Goal: Register for event/course

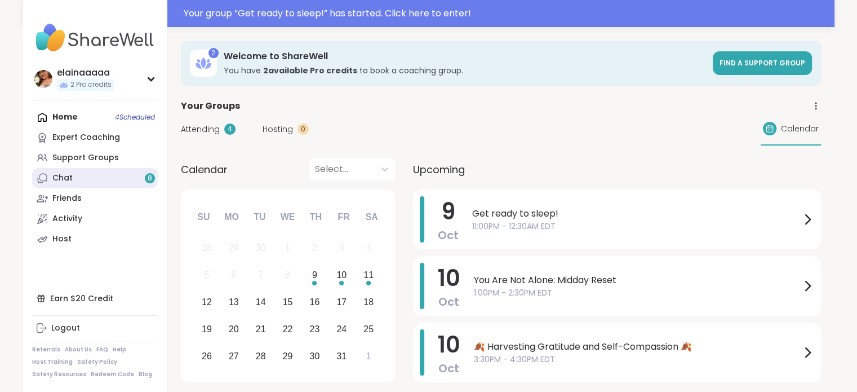
click at [134, 179] on link "Chat 8" at bounding box center [95, 178] width 126 height 20
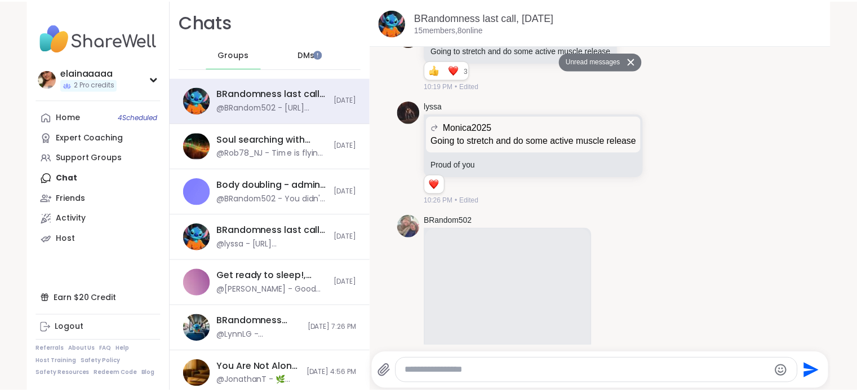
scroll to position [4354, 0]
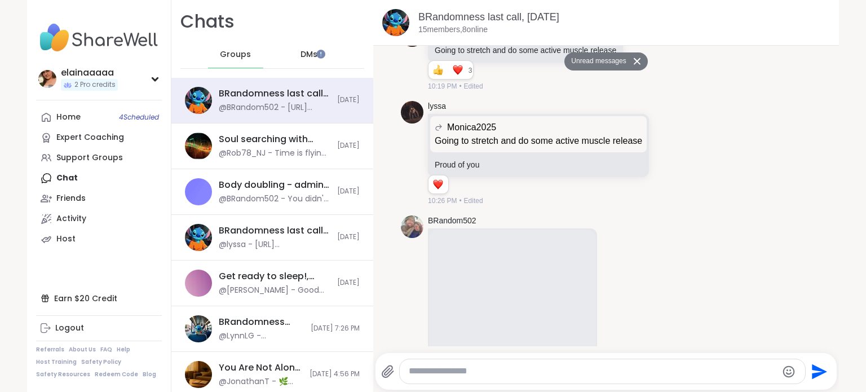
click at [74, 51] on img at bounding box center [99, 37] width 126 height 39
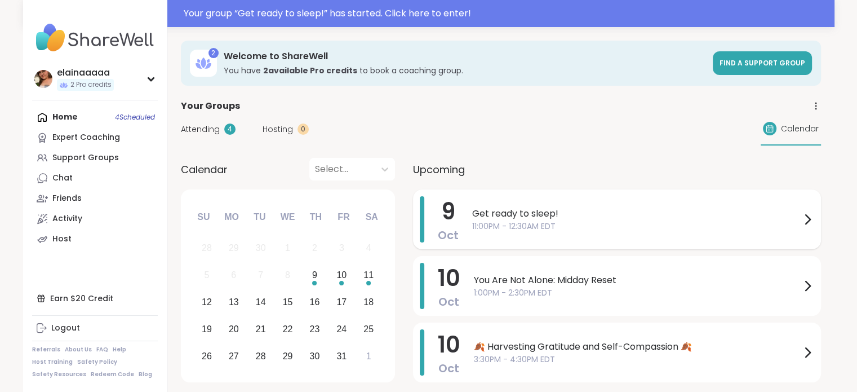
click at [503, 231] on span "11:00PM - 12:30AM EDT" at bounding box center [636, 226] width 329 height 12
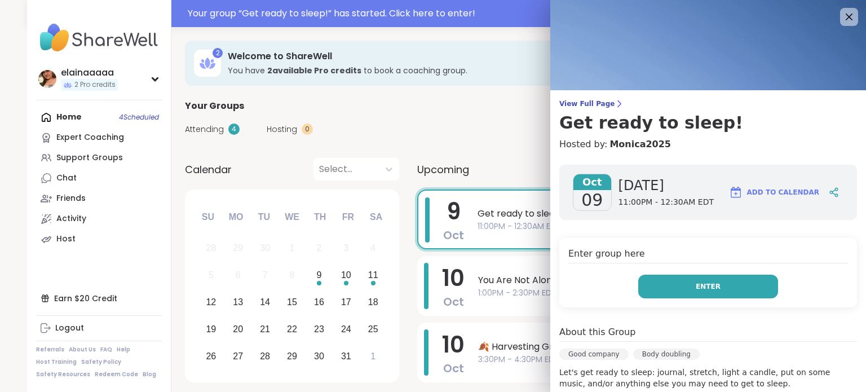
click at [649, 279] on button "Enter" at bounding box center [708, 286] width 140 height 24
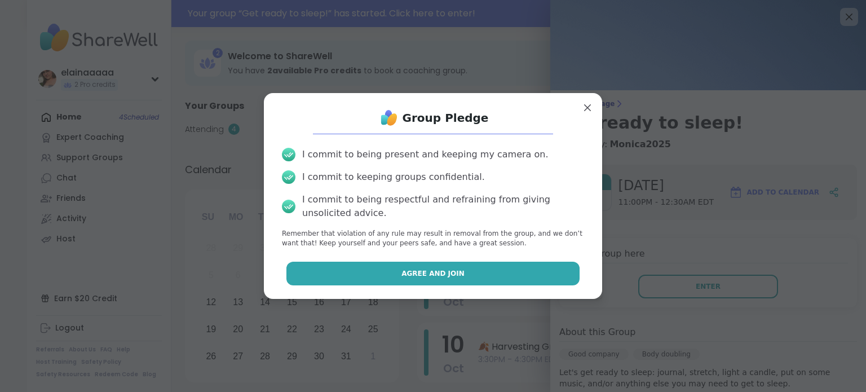
click at [505, 265] on button "Agree and Join" at bounding box center [433, 274] width 294 height 24
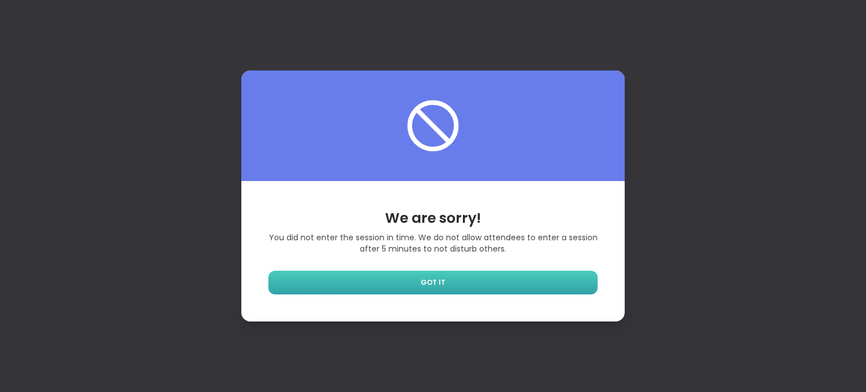
click at [398, 274] on link "GOT IT" at bounding box center [432, 283] width 329 height 24
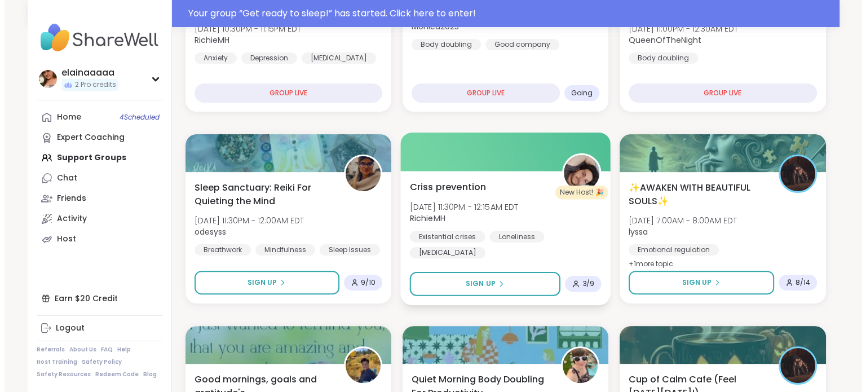
scroll to position [290, 0]
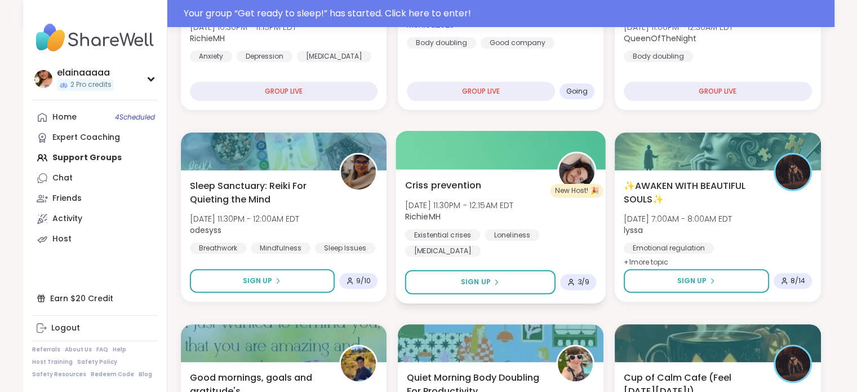
click at [476, 199] on span "[DATE] 11:30PM - 12:15AM EDT" at bounding box center [459, 204] width 109 height 11
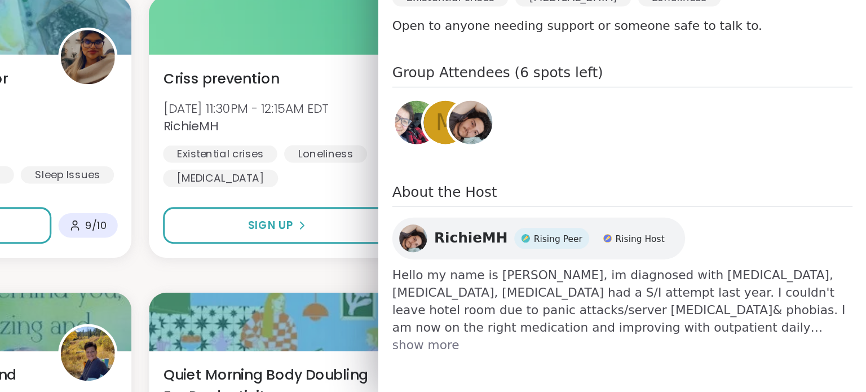
scroll to position [288, 0]
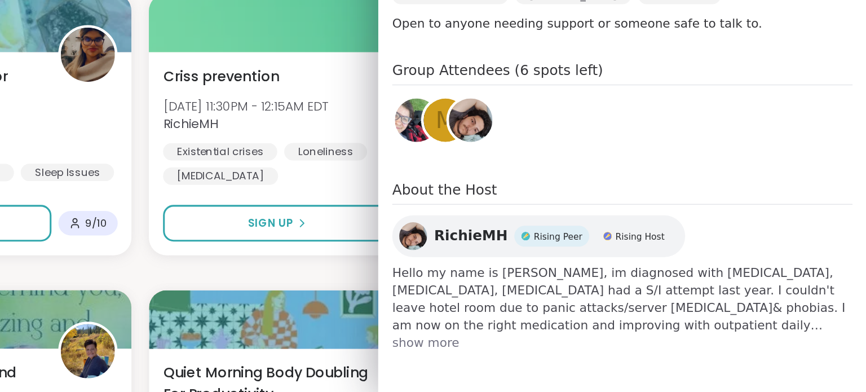
click at [577, 359] on span "show more" at bounding box center [708, 359] width 298 height 11
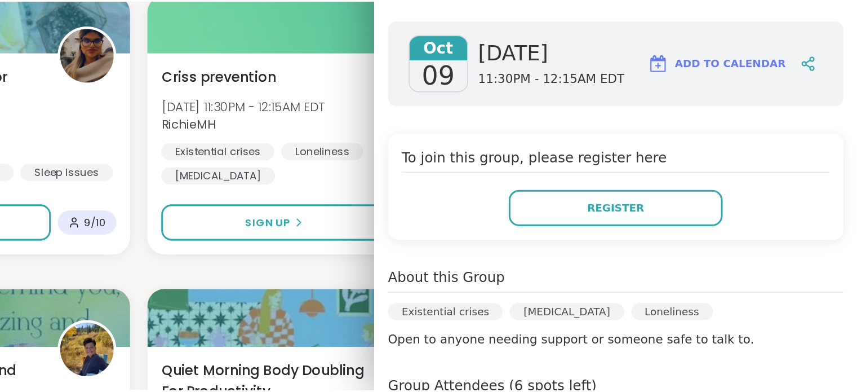
scroll to position [12, 0]
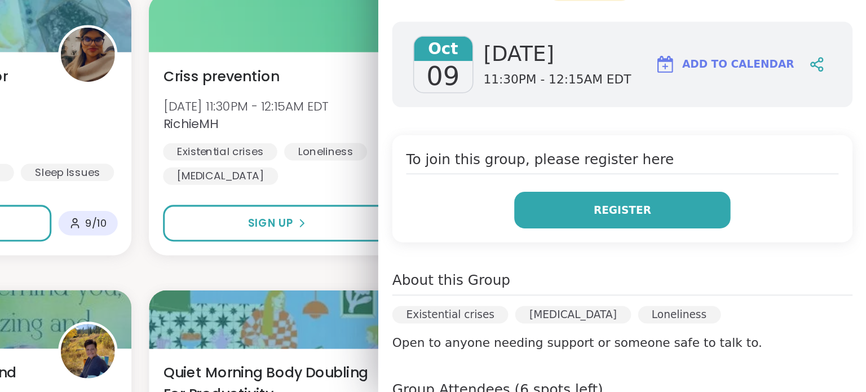
click at [689, 270] on span "Register" at bounding box center [707, 274] width 37 height 10
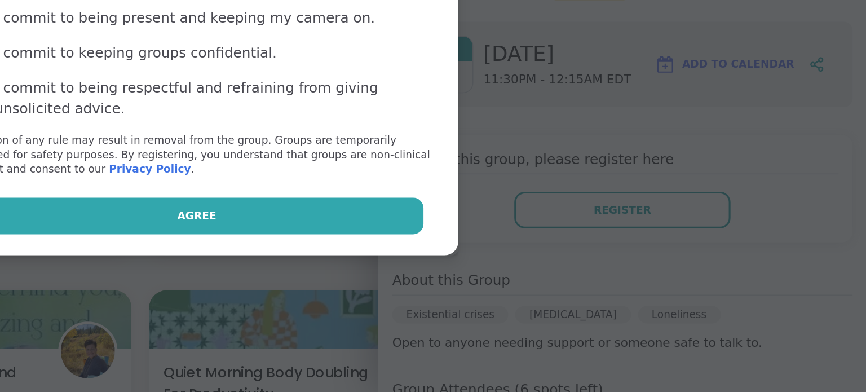
click at [507, 271] on button "Agree" at bounding box center [433, 278] width 294 height 24
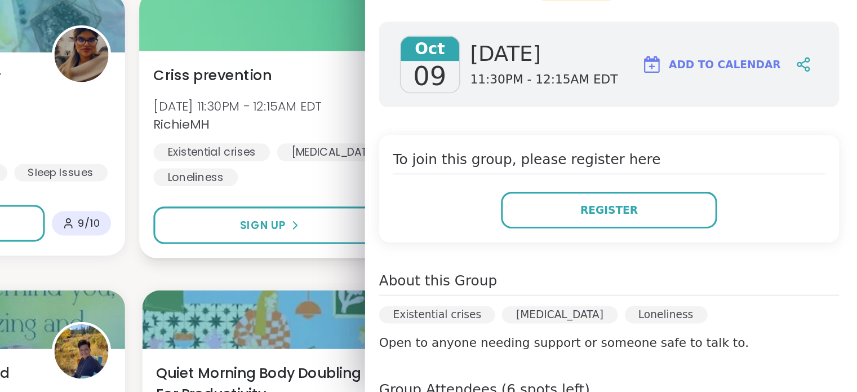
scroll to position [287, 0]
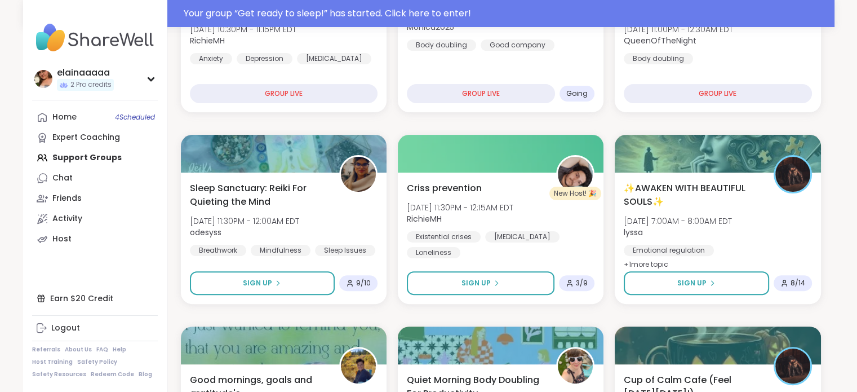
click at [158, 118] on nav "elainaaaaa 2 Pro credits Profile Membership Settings Help Home 4 Scheduled Expe…" at bounding box center [95, 196] width 144 height 392
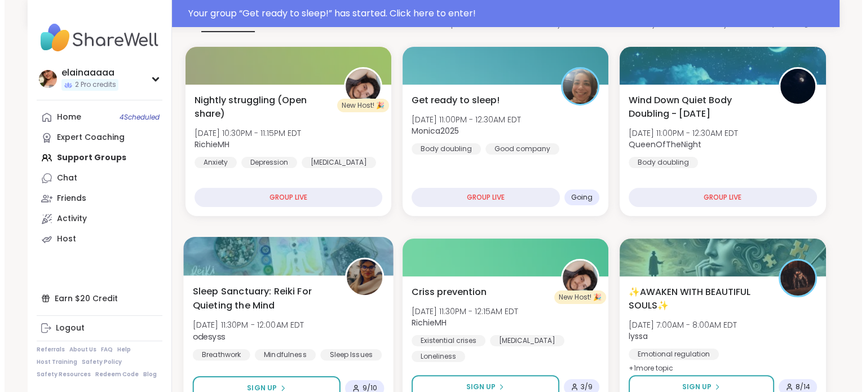
scroll to position [132, 0]
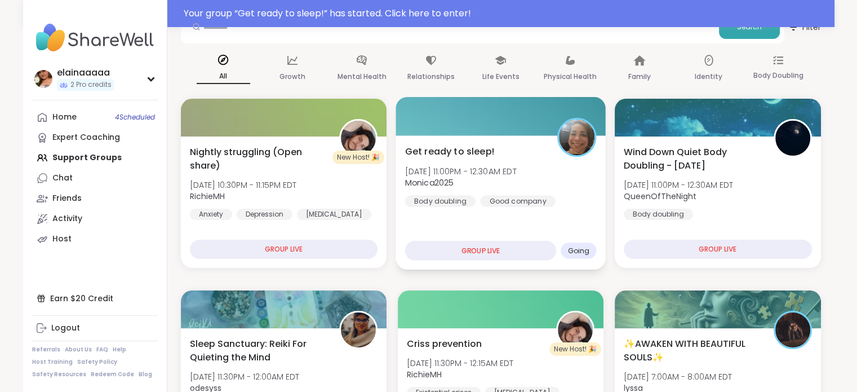
click at [494, 187] on span "Monica2025" at bounding box center [461, 182] width 112 height 11
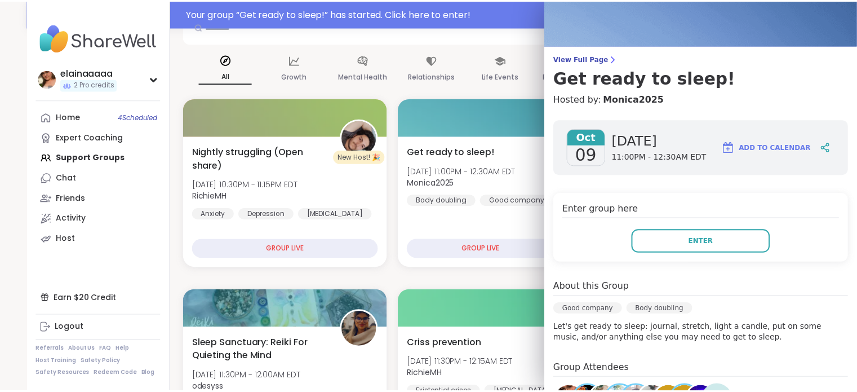
scroll to position [0, 0]
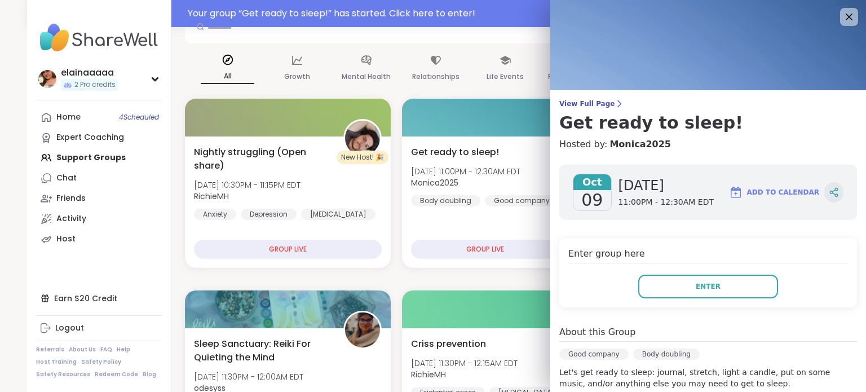
click at [829, 193] on icon at bounding box center [834, 192] width 10 height 10
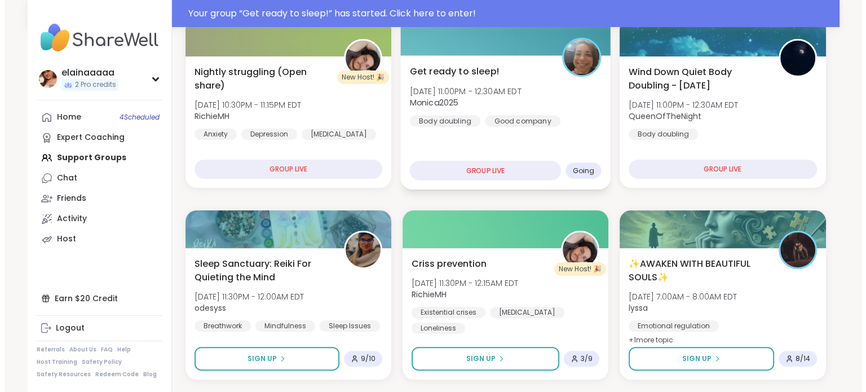
scroll to position [231, 0]
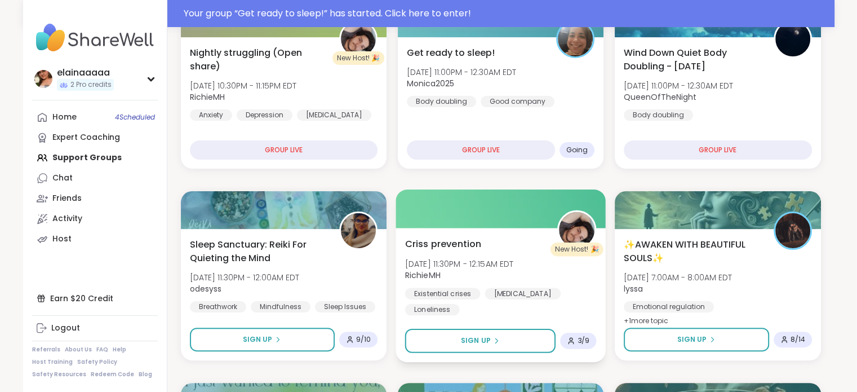
click at [527, 253] on div "Criss prevention Thu, Oct 09 | 11:30PM - 12:15AM EDT RichieMH Existential crise…" at bounding box center [501, 276] width 192 height 78
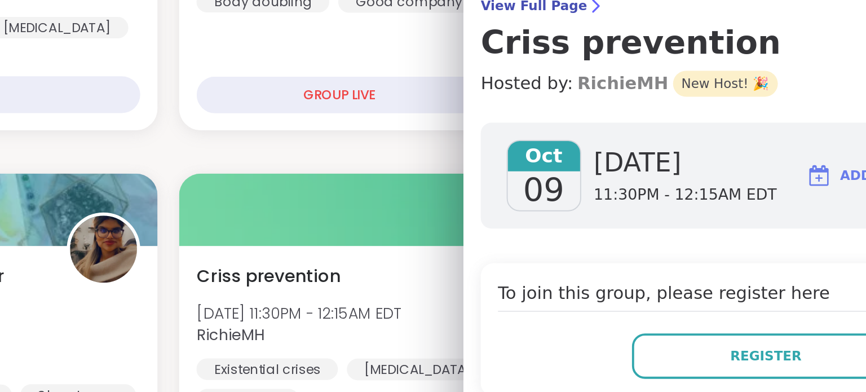
click at [618, 143] on link "RichieMH" at bounding box center [632, 145] width 47 height 14
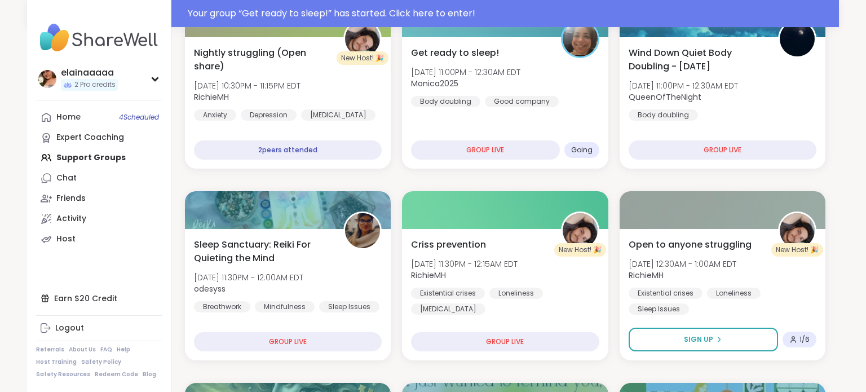
click at [112, 2] on nav "elainaaaaa 2 Pro credits Profile Membership Settings Help Home 4 Scheduled Expe…" at bounding box center [99, 196] width 144 height 392
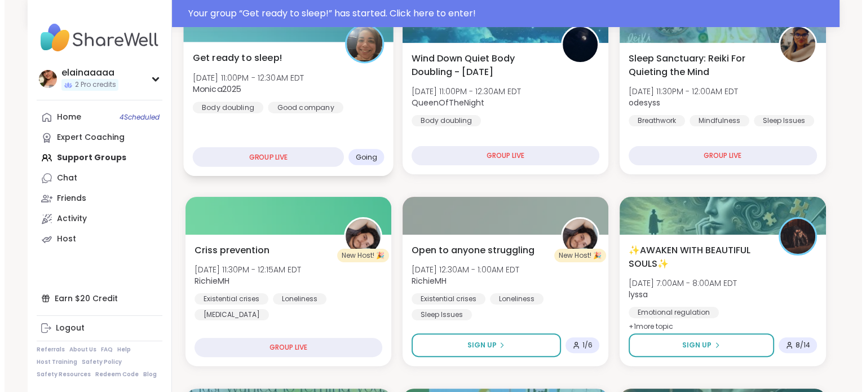
scroll to position [279, 0]
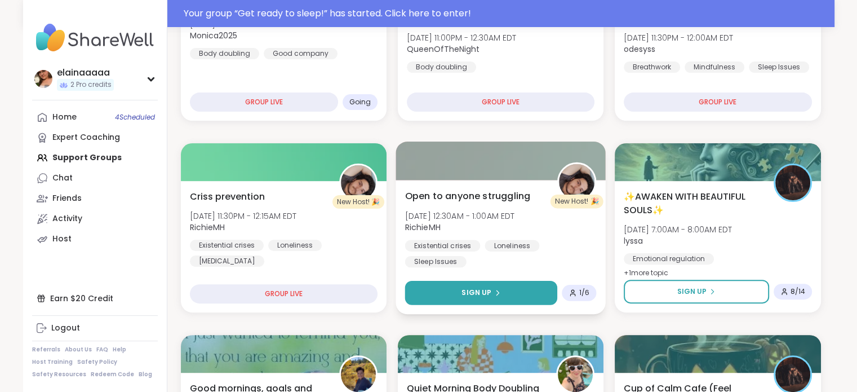
click at [454, 295] on button "Sign Up" at bounding box center [481, 293] width 153 height 24
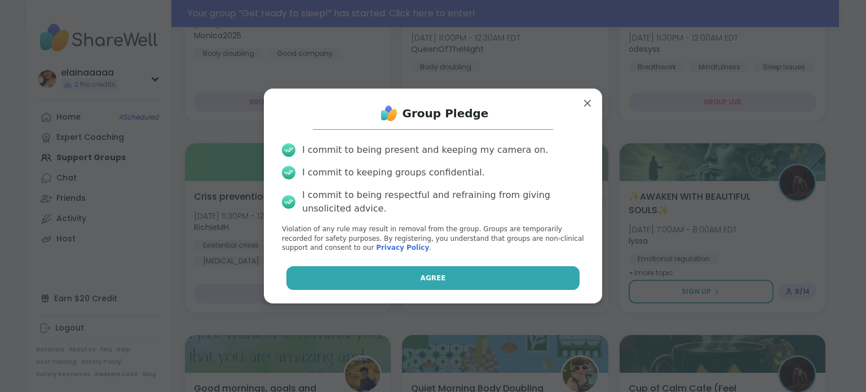
click at [457, 285] on button "Agree" at bounding box center [433, 278] width 294 height 24
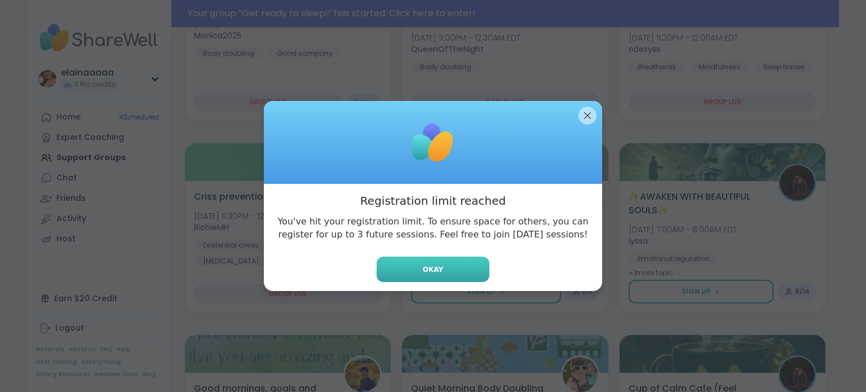
click at [450, 273] on button "Okay" at bounding box center [432, 268] width 113 height 25
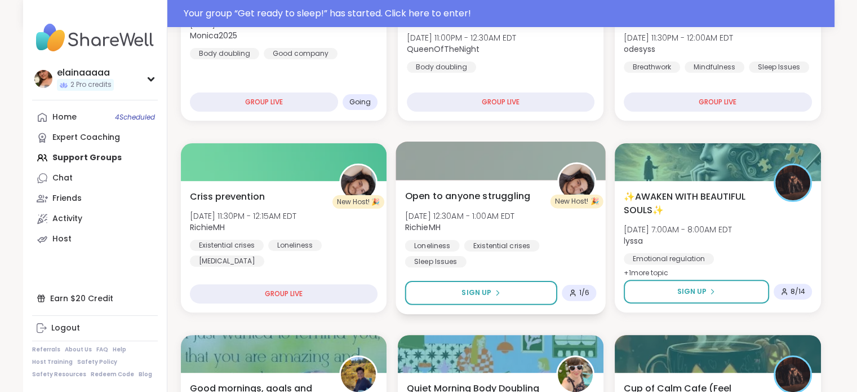
click at [530, 232] on div "Open to anyone struggling Fri, Oct 10 | 12:30AM - 1:00AM EDT RichieMH Lonelines…" at bounding box center [501, 228] width 192 height 78
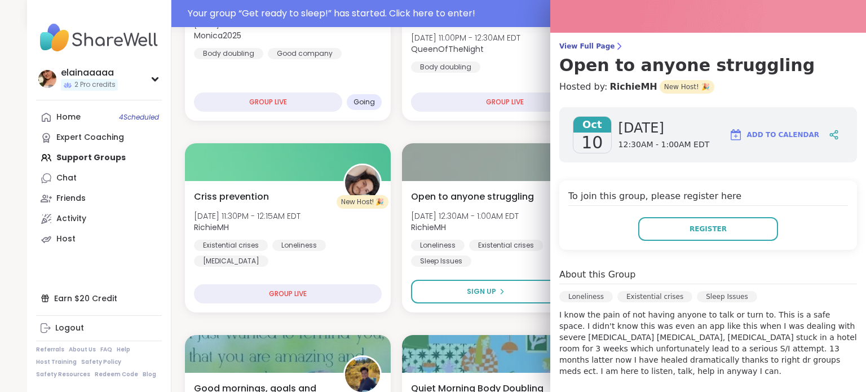
scroll to position [56, 0]
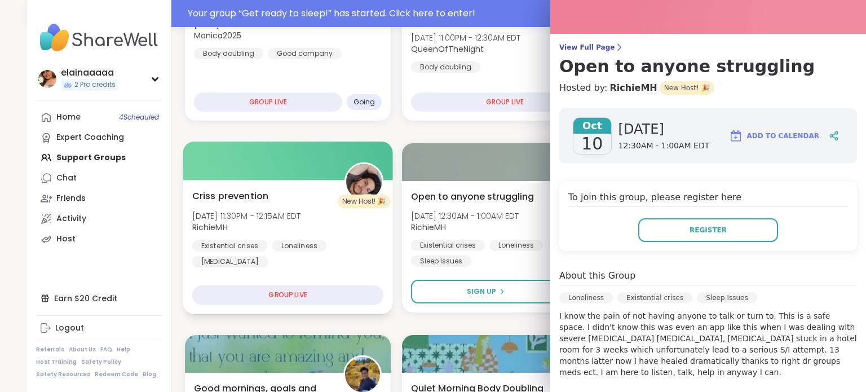
click at [355, 211] on div "Criss prevention Thu, Oct 09 | 11:30PM - 12:15AM EDT RichieMH Existential crise…" at bounding box center [288, 228] width 192 height 78
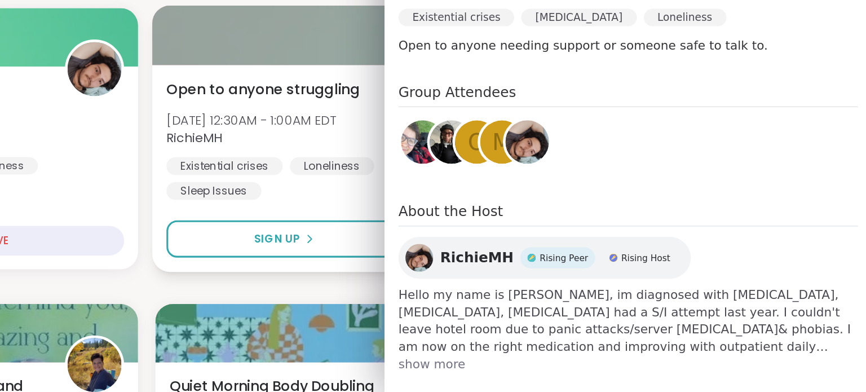
scroll to position [278, 0]
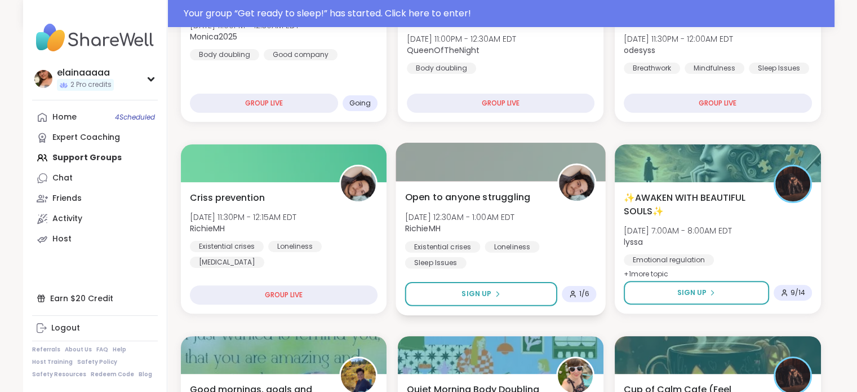
click at [515, 218] on span "[DATE] 12:30AM - 1:00AM EDT" at bounding box center [460, 216] width 110 height 11
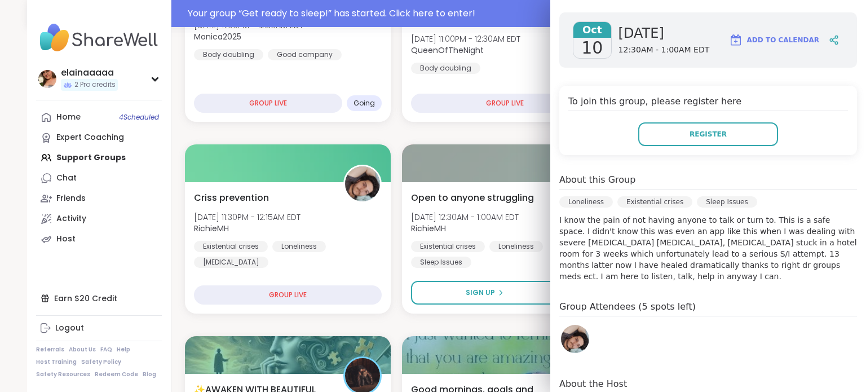
scroll to position [151, 0]
click at [674, 148] on div "To join this group, please register here Register" at bounding box center [708, 121] width 298 height 69
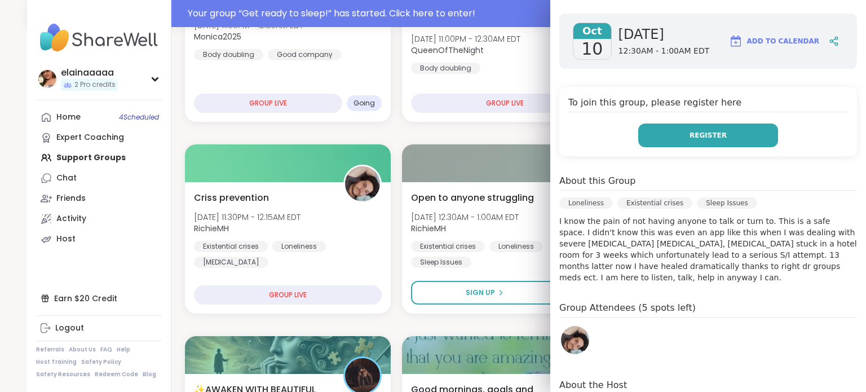
click at [674, 141] on button "Register" at bounding box center [708, 135] width 140 height 24
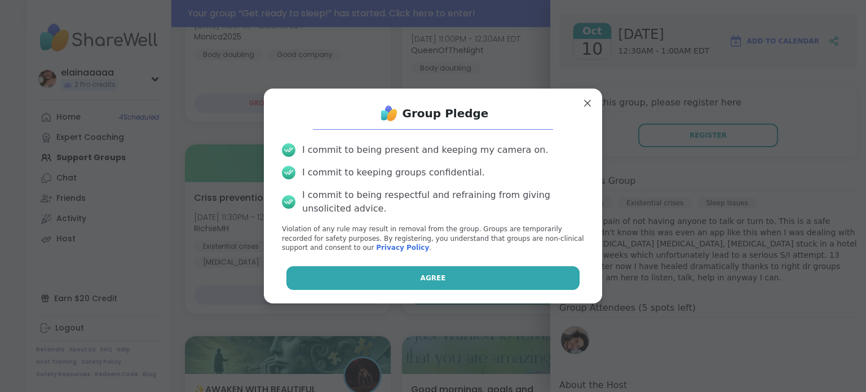
click at [476, 278] on button "Agree" at bounding box center [433, 278] width 294 height 24
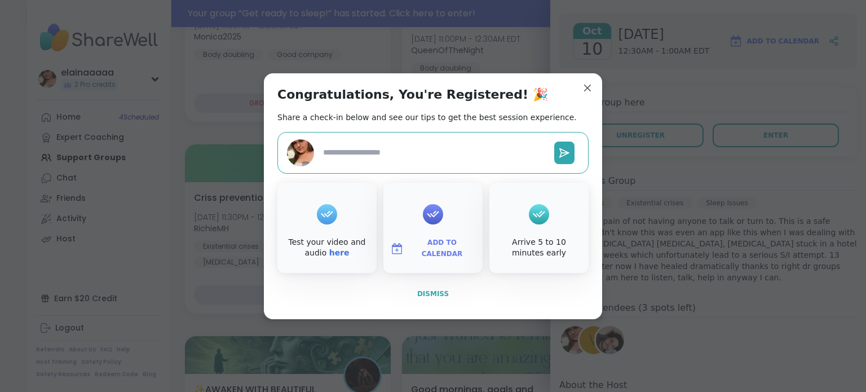
type textarea "*"
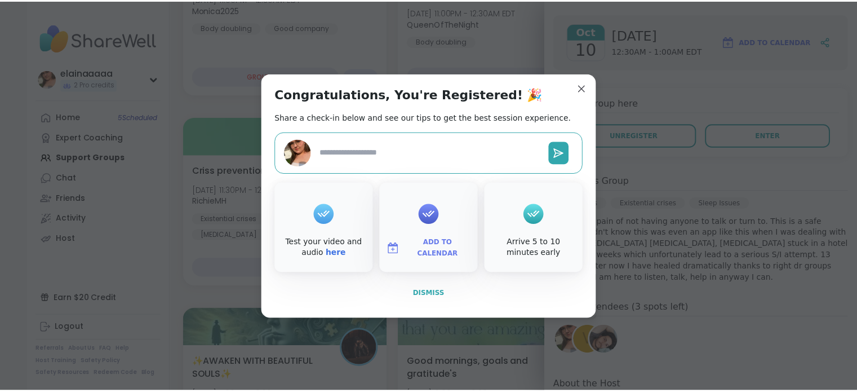
scroll to position [251, 0]
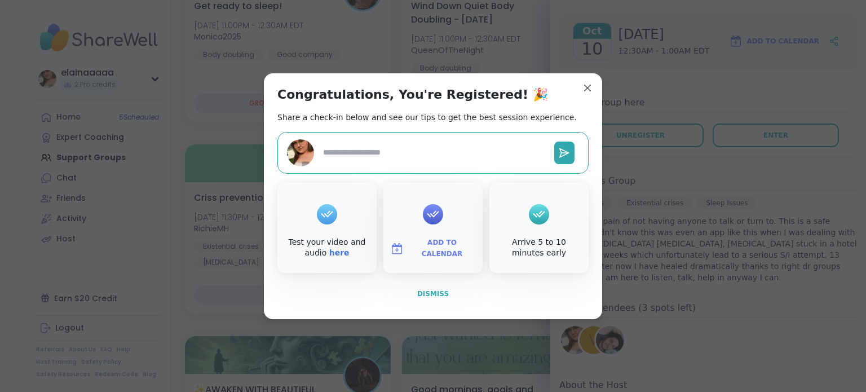
click at [439, 290] on span "Dismiss" at bounding box center [433, 294] width 32 height 8
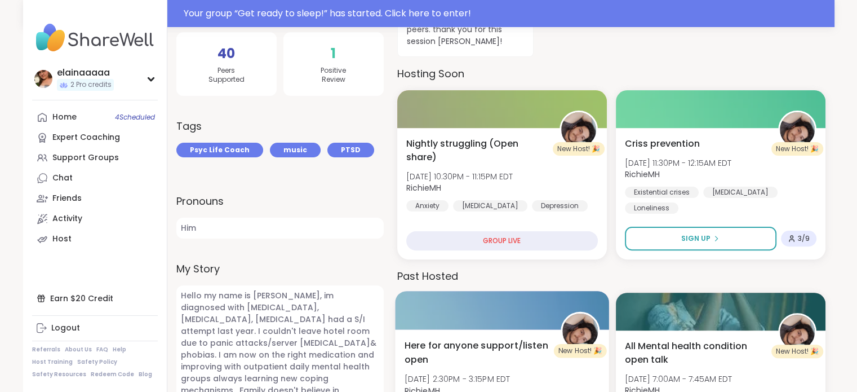
scroll to position [293, 0]
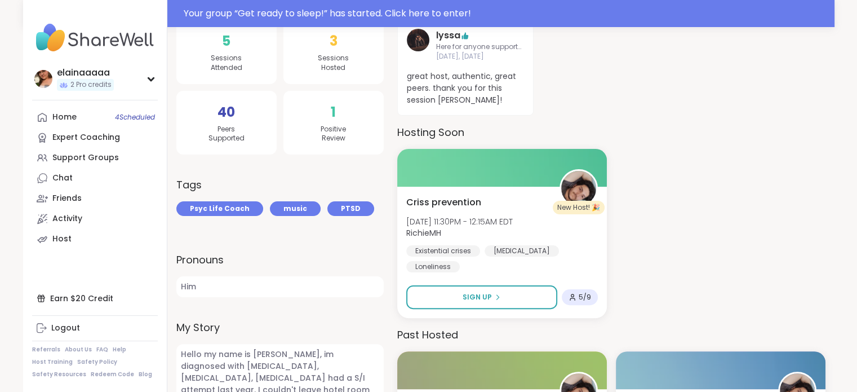
scroll to position [237, 0]
click at [65, 50] on img at bounding box center [95, 37] width 126 height 39
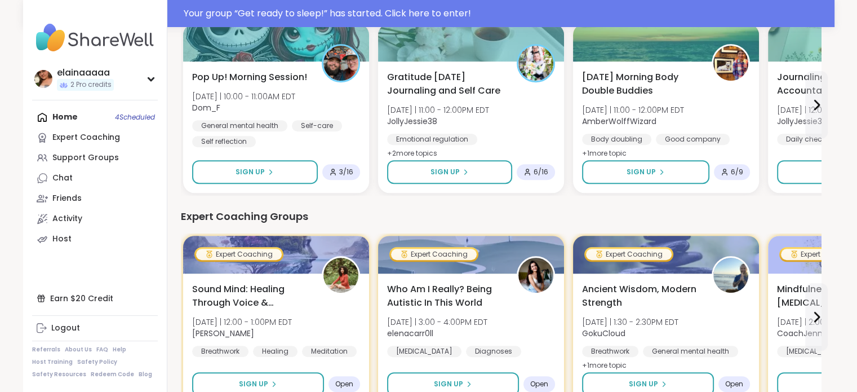
scroll to position [620, 0]
click at [88, 152] on div "Support Groups" at bounding box center [85, 157] width 67 height 11
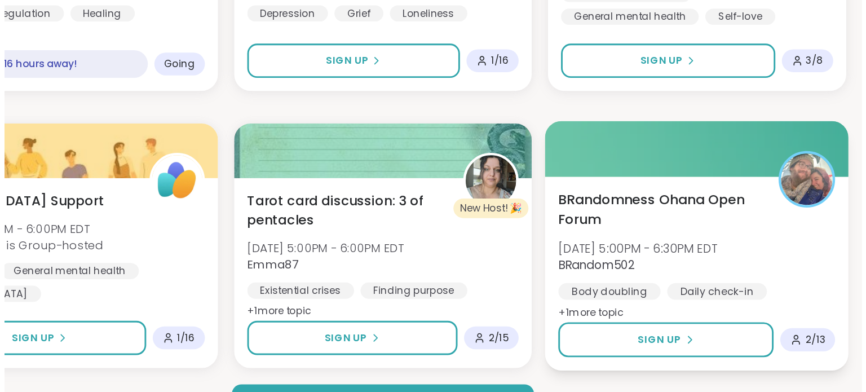
scroll to position [2161, 0]
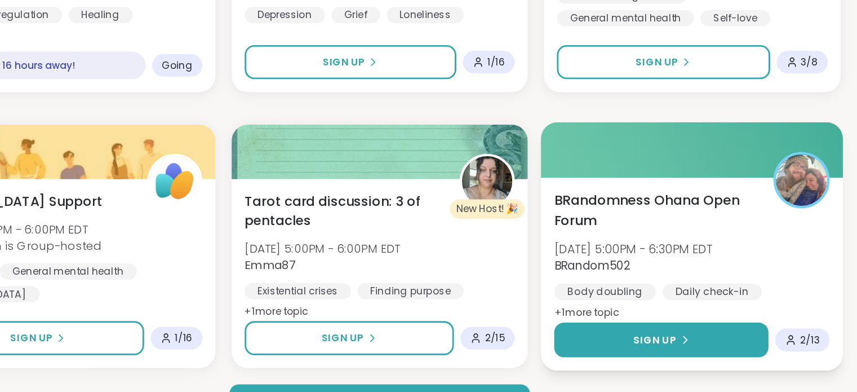
click at [691, 326] on span "Sign Up" at bounding box center [692, 326] width 30 height 10
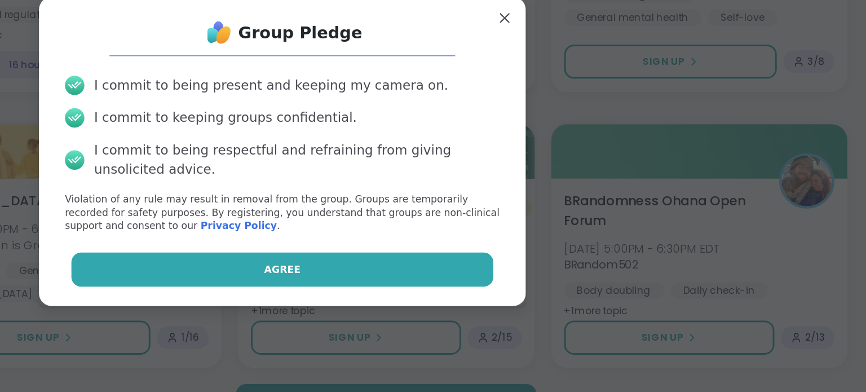
click at [446, 270] on button "Agree" at bounding box center [433, 278] width 294 height 24
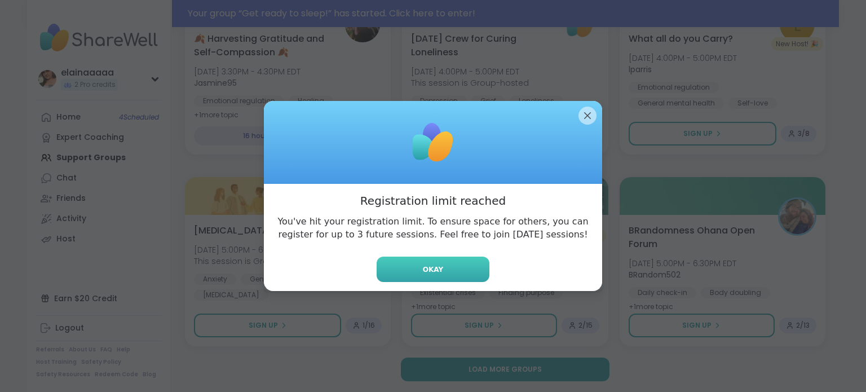
click at [422, 258] on button "Okay" at bounding box center [432, 268] width 113 height 25
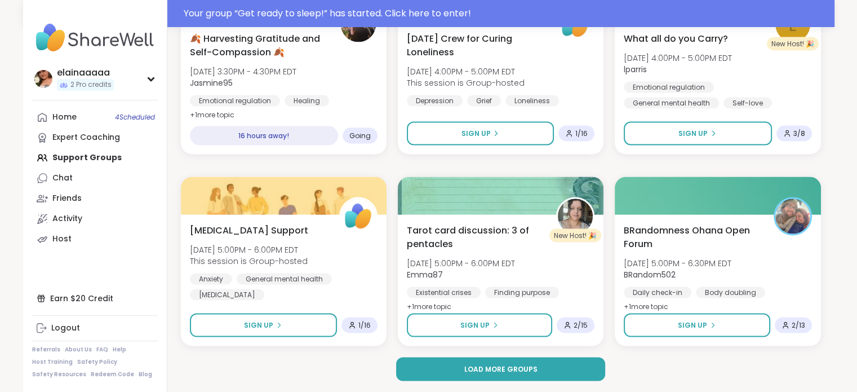
click at [90, 46] on img at bounding box center [95, 37] width 126 height 39
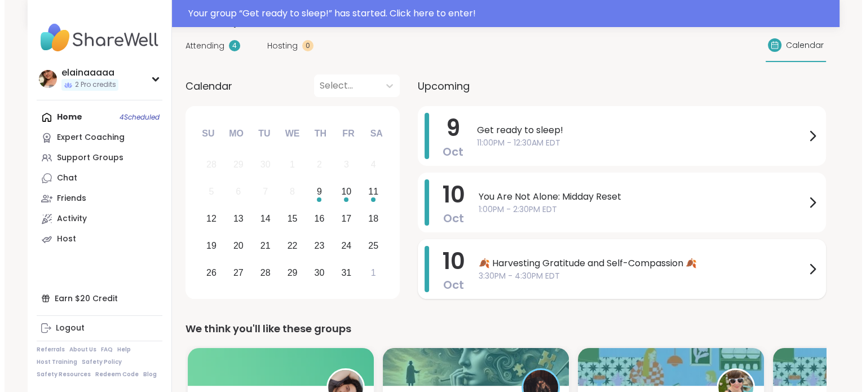
scroll to position [83, 0]
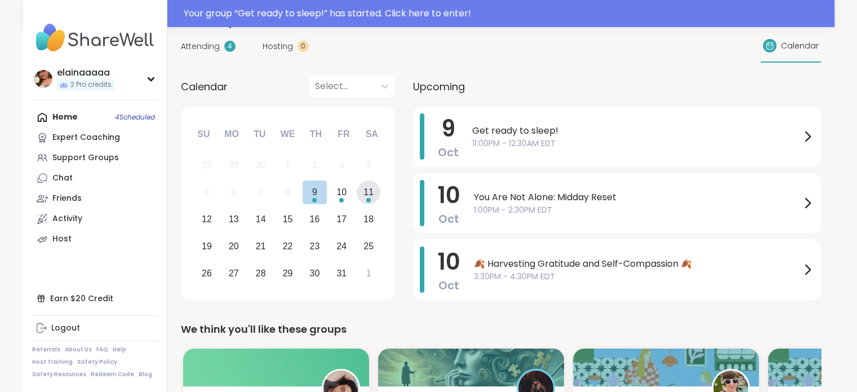
click at [372, 193] on div "11" at bounding box center [369, 191] width 10 height 15
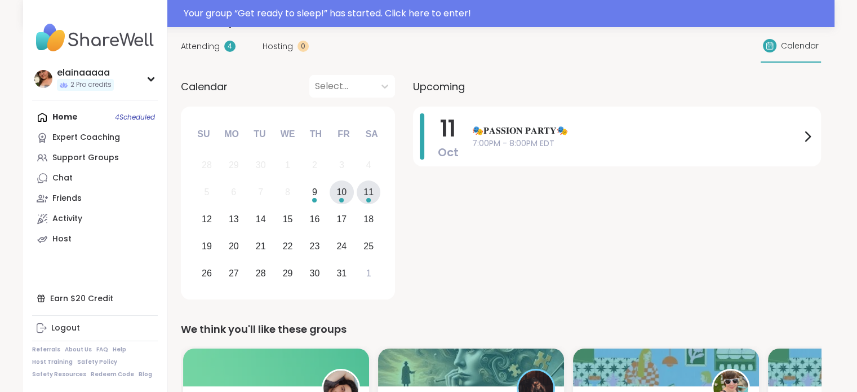
click at [331, 193] on div "10" at bounding box center [342, 192] width 24 height 24
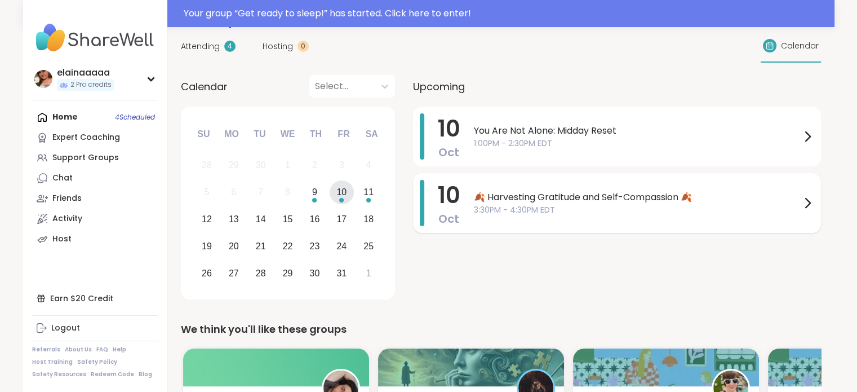
click at [648, 199] on span "🍂 Harvesting Gratitude and Self-Compassion 🍂" at bounding box center [637, 198] width 327 height 14
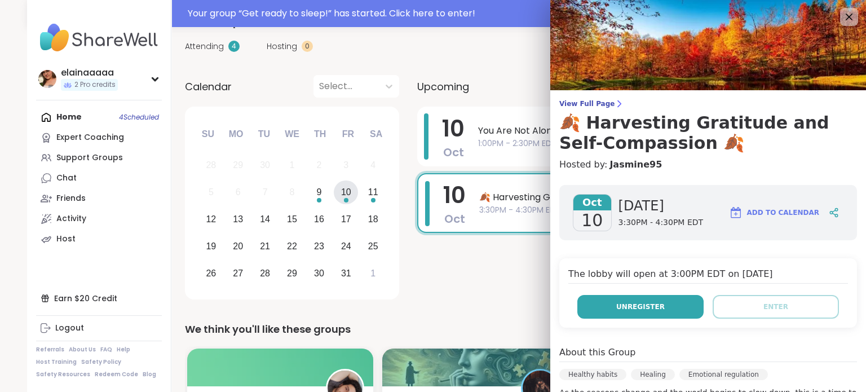
click at [665, 300] on button "Unregister" at bounding box center [640, 307] width 126 height 24
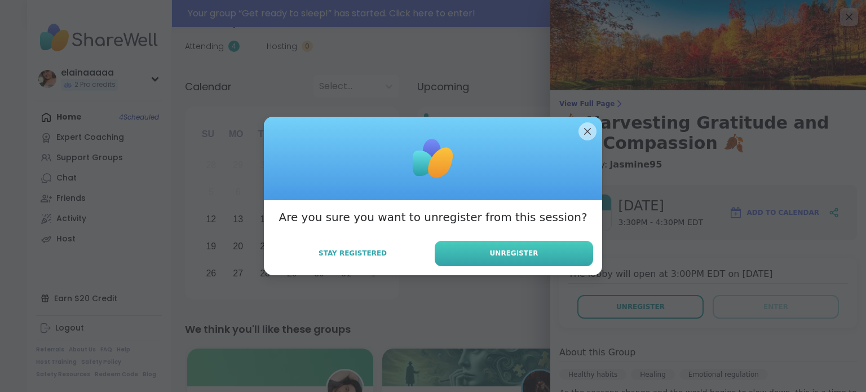
click at [547, 248] on button "Unregister" at bounding box center [514, 253] width 158 height 25
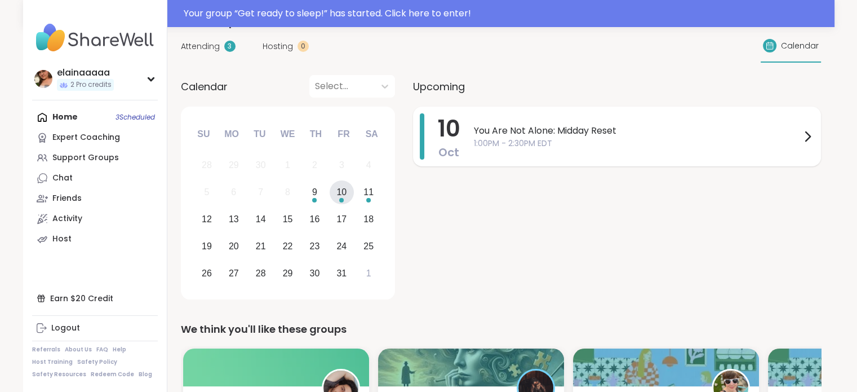
click at [581, 125] on span "You Are Not Alone: Midday Reset" at bounding box center [637, 131] width 327 height 14
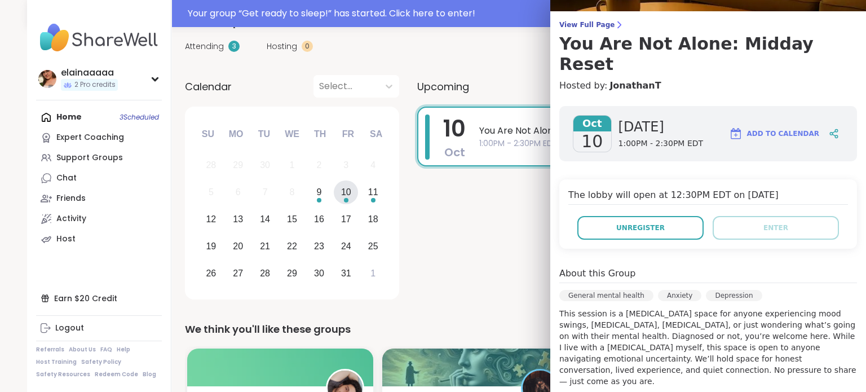
scroll to position [78, 0]
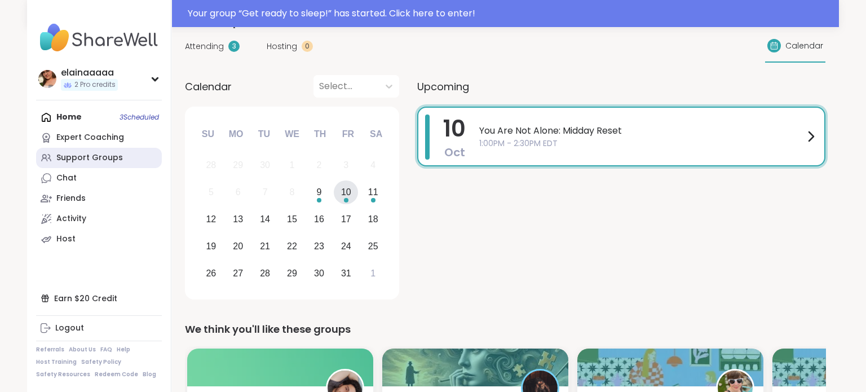
click at [85, 150] on link "Support Groups" at bounding box center [99, 158] width 126 height 20
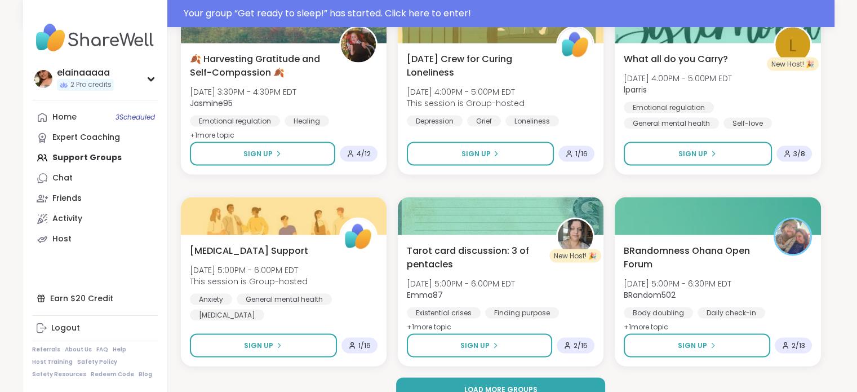
scroll to position [2161, 0]
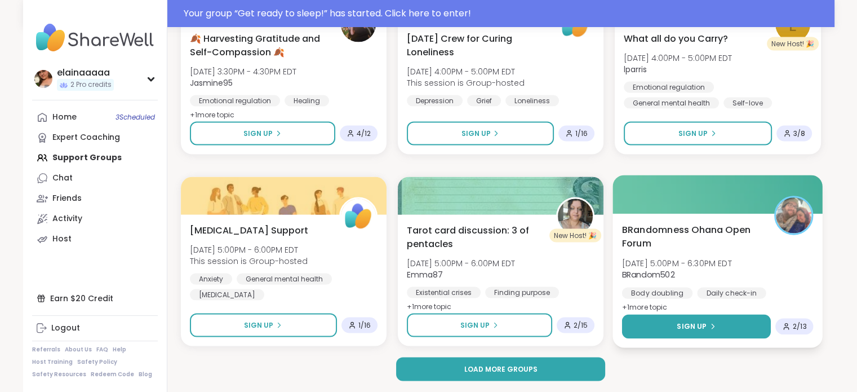
click at [666, 318] on button "Sign Up" at bounding box center [696, 326] width 149 height 24
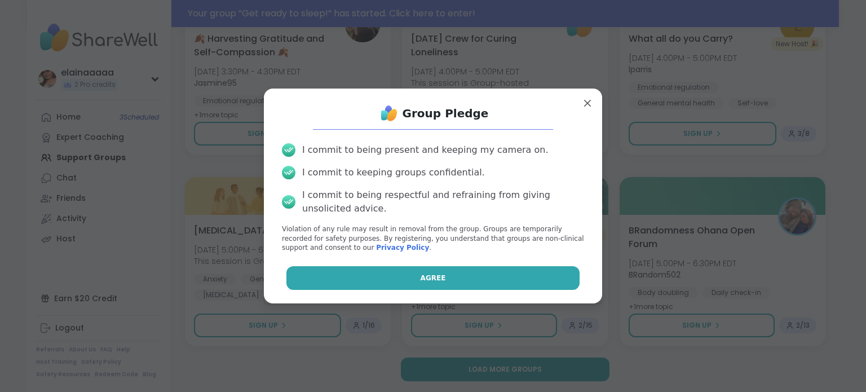
click at [514, 283] on button "Agree" at bounding box center [433, 278] width 294 height 24
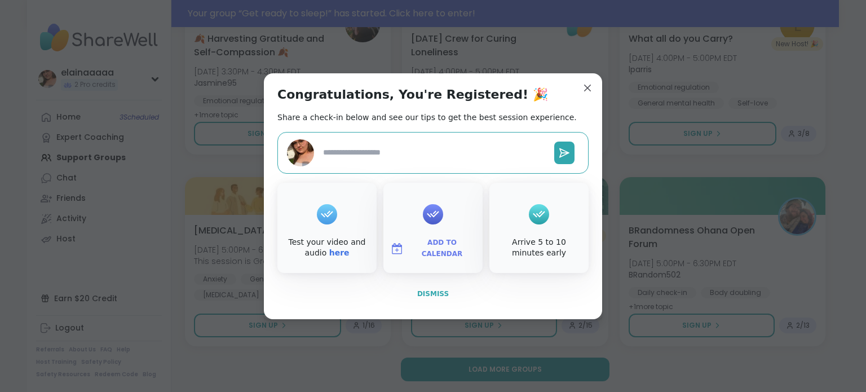
click at [428, 296] on span "Dismiss" at bounding box center [433, 294] width 32 height 8
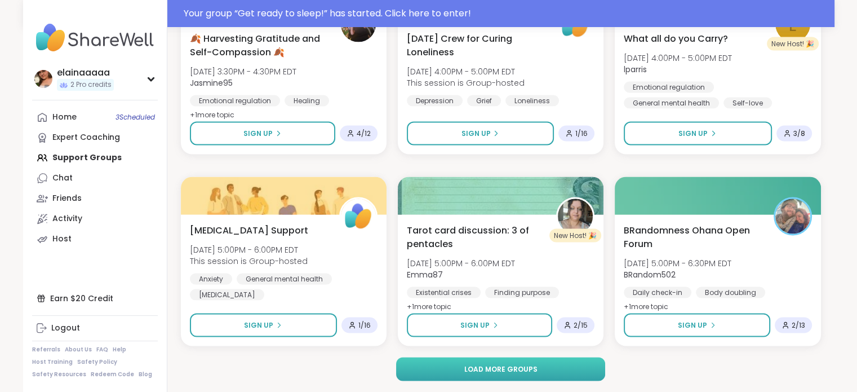
click at [462, 362] on button "Load more groups" at bounding box center [500, 369] width 209 height 24
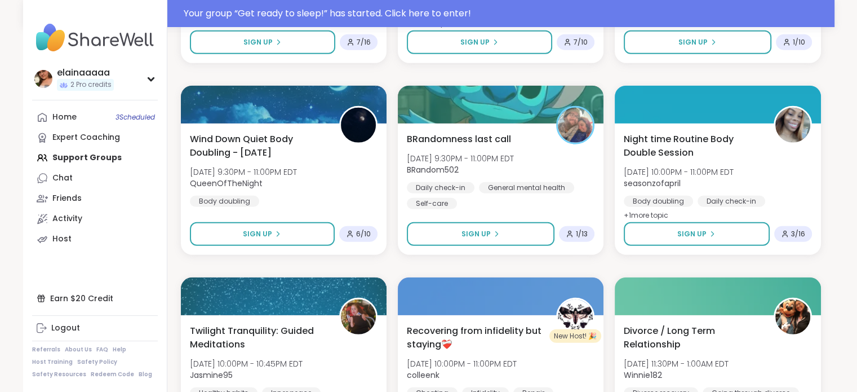
scroll to position [3022, 0]
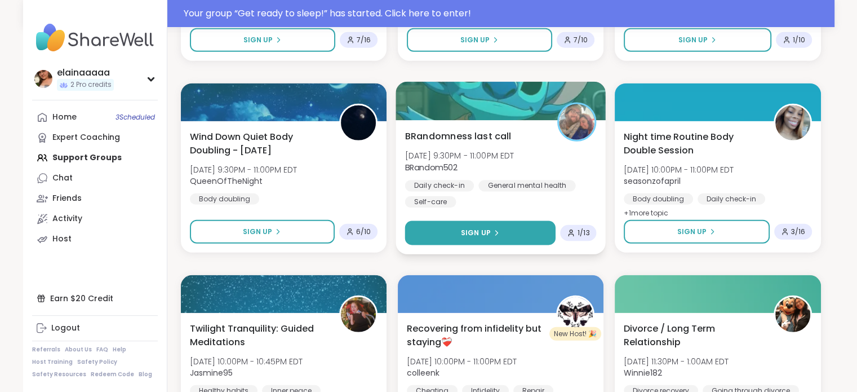
click at [503, 226] on button "Sign Up" at bounding box center [480, 233] width 151 height 24
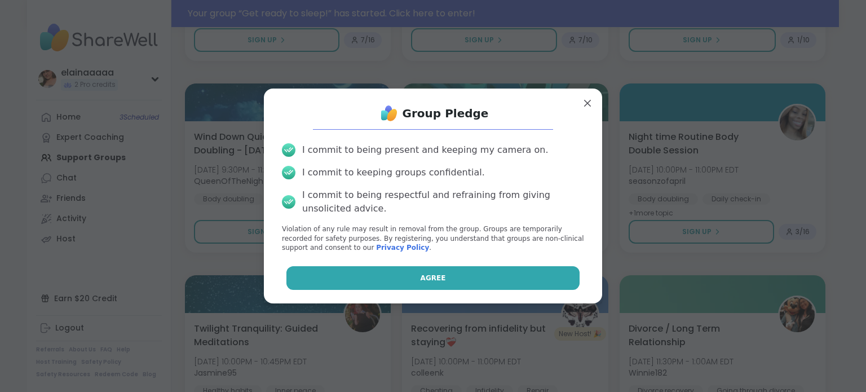
click at [397, 280] on button "Agree" at bounding box center [433, 278] width 294 height 24
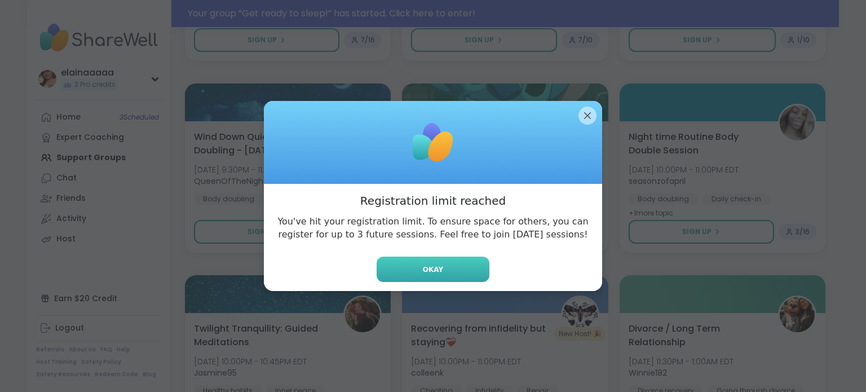
click at [427, 263] on button "Okay" at bounding box center [432, 268] width 113 height 25
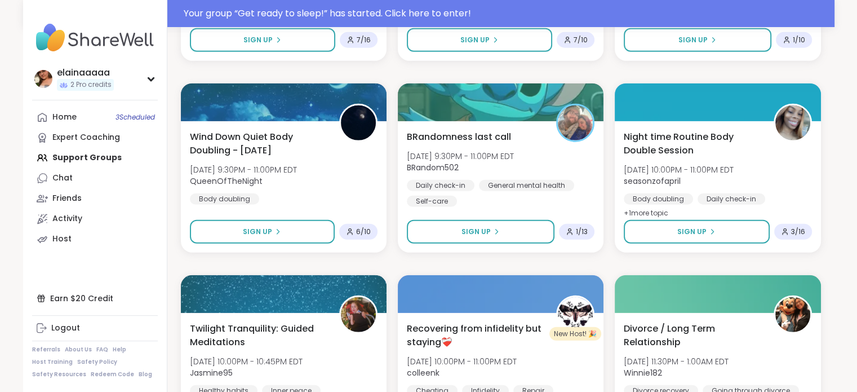
click at [66, 47] on img at bounding box center [95, 37] width 126 height 39
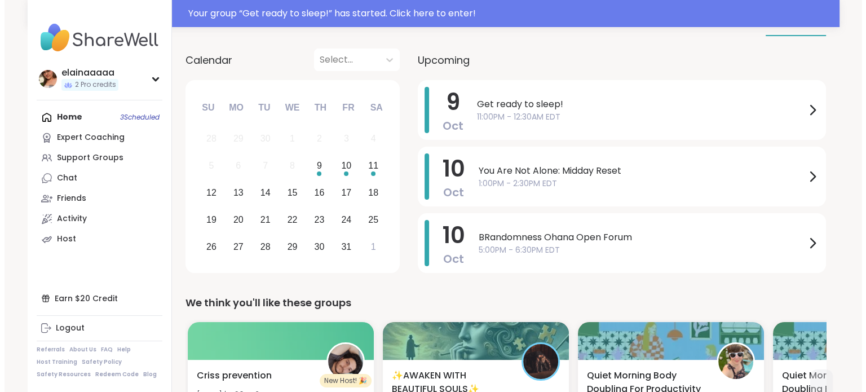
scroll to position [110, 0]
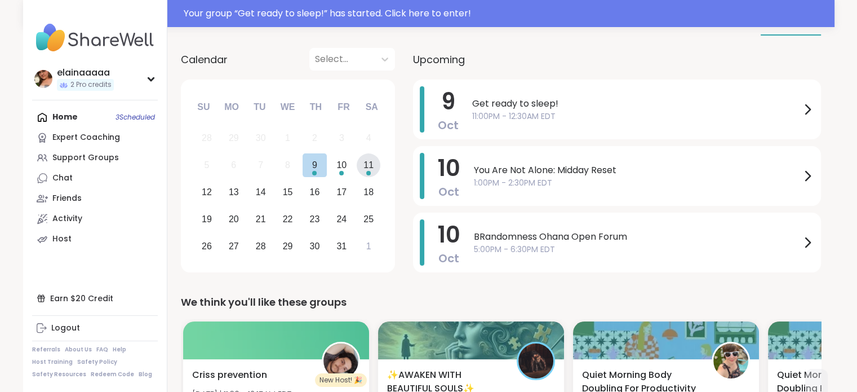
click at [360, 164] on div "11" at bounding box center [369, 165] width 24 height 24
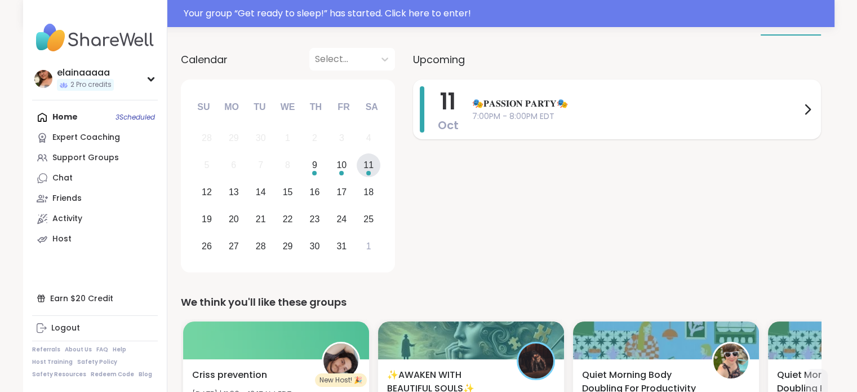
click at [601, 101] on span "🎭𝐏𝐀𝐒𝐒𝐈𝐎𝐍 𝐏𝐀𝐑𝐓𝐘🎭" at bounding box center [636, 104] width 329 height 14
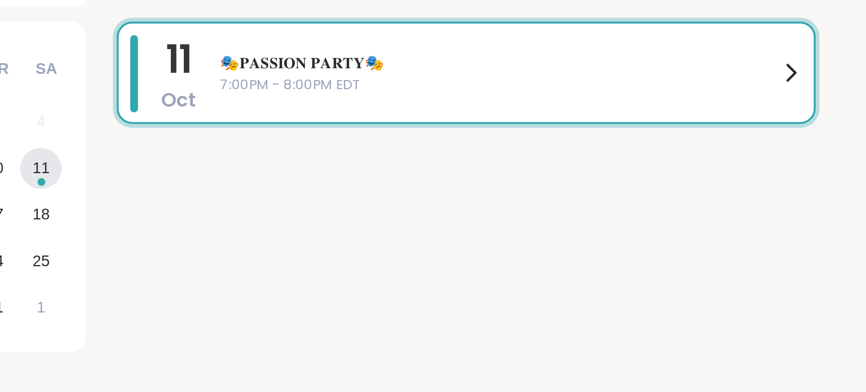
click at [533, 156] on div "11 Oct 🎭𝐏𝐀𝐒𝐒𝐈𝐎𝐍 𝐏𝐀𝐑𝐓𝐘🎭 7:00PM - 8:00PM EDT" at bounding box center [621, 177] width 408 height 197
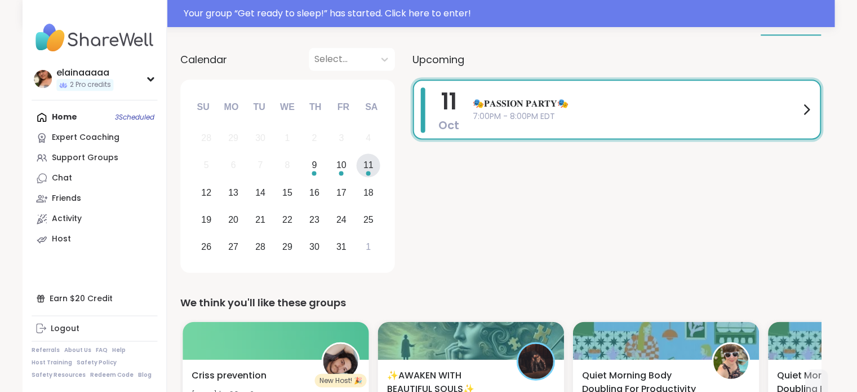
scroll to position [109, 0]
click at [320, 163] on div "9" at bounding box center [315, 166] width 24 height 24
click at [334, 165] on div "10" at bounding box center [342, 166] width 24 height 24
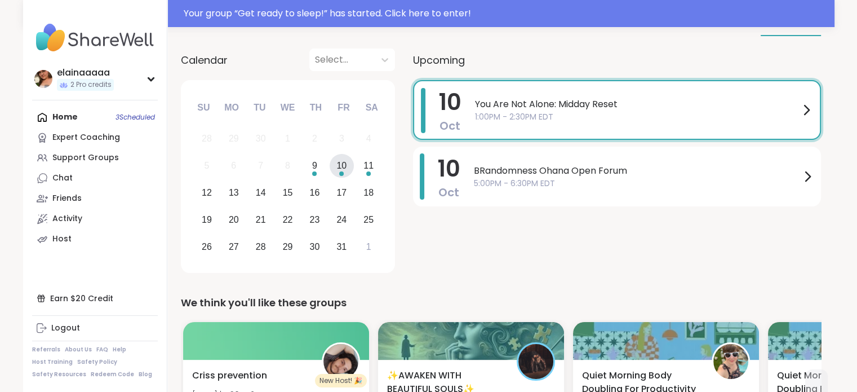
click at [506, 128] on div "You Are Not Alone: Midday Reset 1:00PM - 2:30PM EDT" at bounding box center [644, 110] width 338 height 44
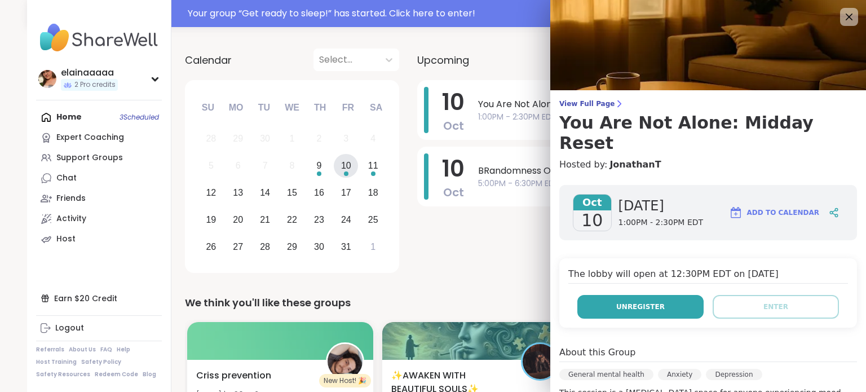
click at [639, 302] on span "Unregister" at bounding box center [640, 307] width 48 height 10
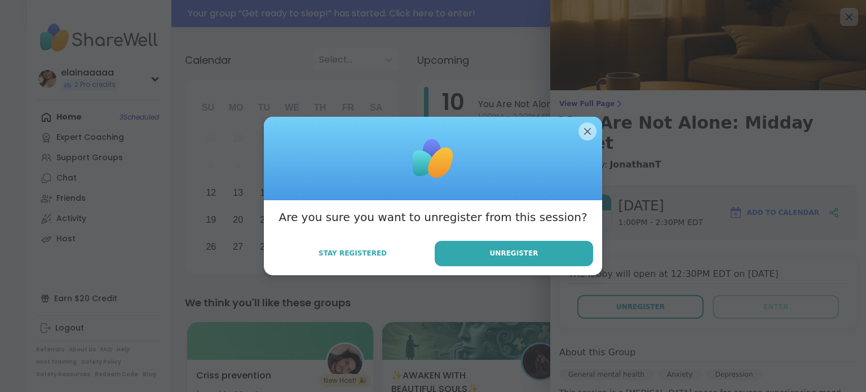
click at [531, 240] on div "Are you sure you want to unregister from this session? Stay Registered Unregist…" at bounding box center [433, 237] width 338 height 75
click at [520, 245] on button "Unregister" at bounding box center [514, 253] width 158 height 25
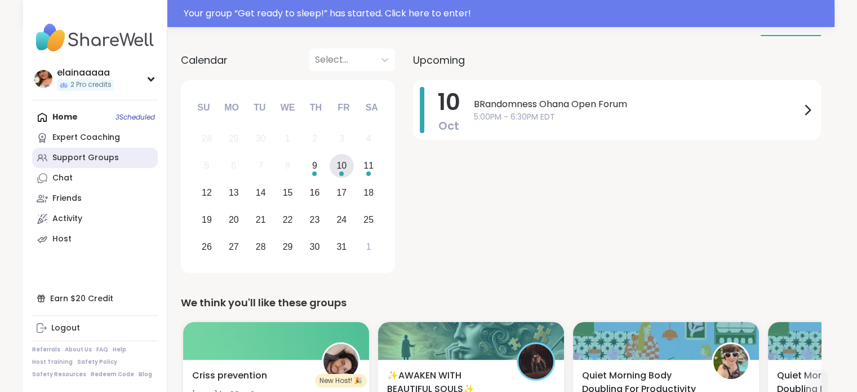
click at [79, 153] on div "Support Groups" at bounding box center [85, 157] width 67 height 11
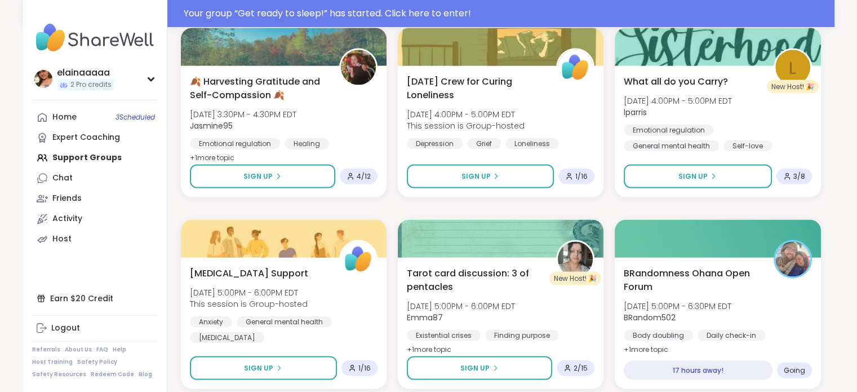
scroll to position [2161, 0]
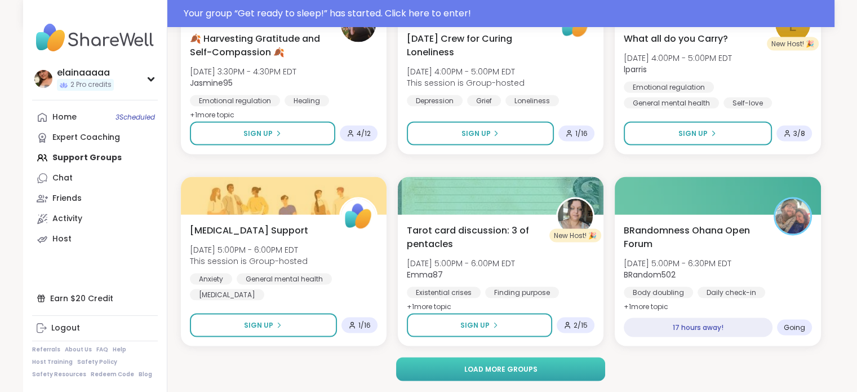
click at [537, 360] on button "Load more groups" at bounding box center [500, 369] width 209 height 24
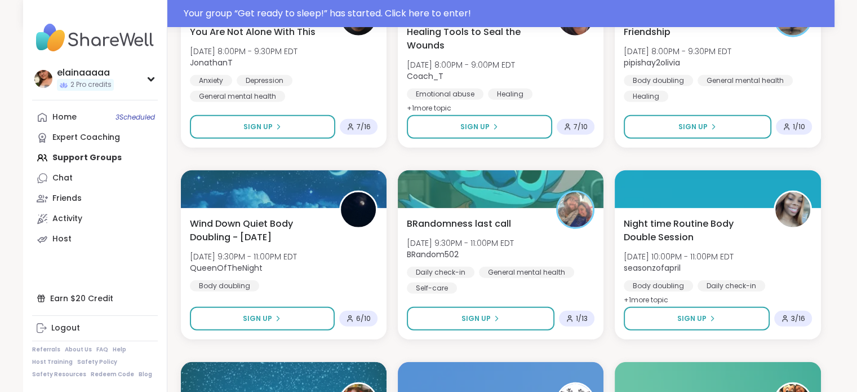
scroll to position [2936, 0]
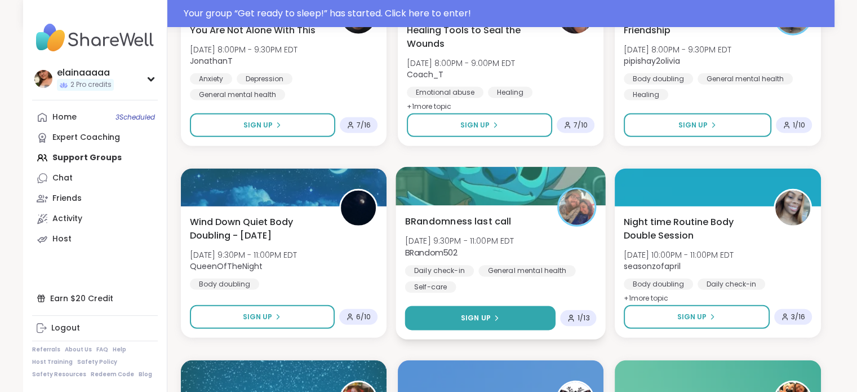
click at [517, 313] on button "Sign Up" at bounding box center [480, 318] width 151 height 24
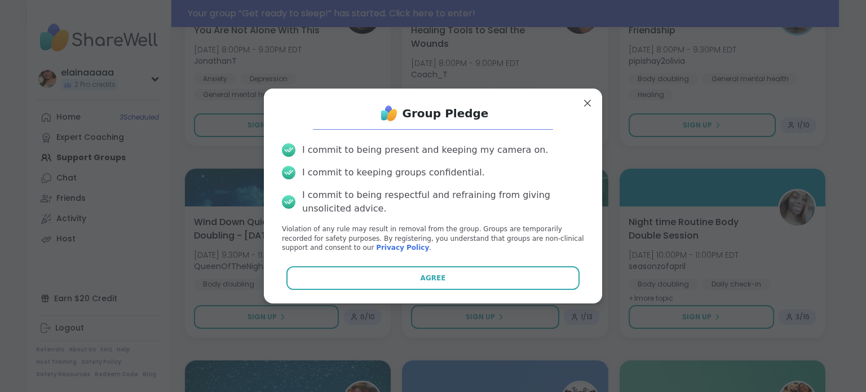
click at [517, 257] on div "I commit to being present and keeping my camera on. I commit to keeping groups …" at bounding box center [433, 197] width 320 height 127
click at [510, 265] on div "Group Pledge I commit to being present and keeping my camera on. I commit to ke…" at bounding box center [433, 196] width 320 height 197
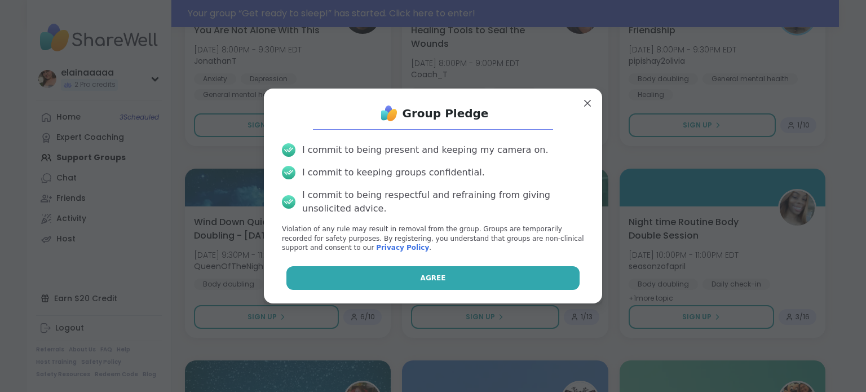
click at [503, 268] on button "Agree" at bounding box center [433, 278] width 294 height 24
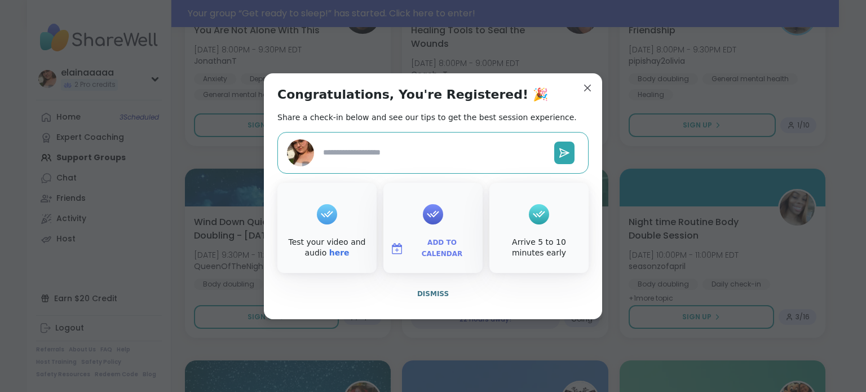
type textarea "*"
click at [434, 298] on button "Dismiss" at bounding box center [432, 294] width 311 height 24
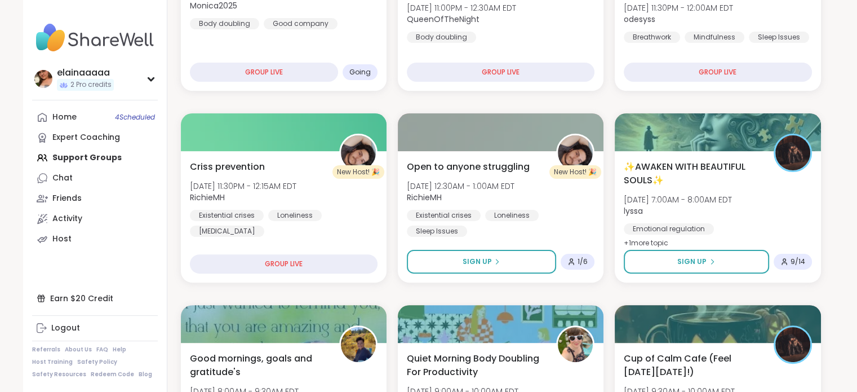
scroll to position [255, 0]
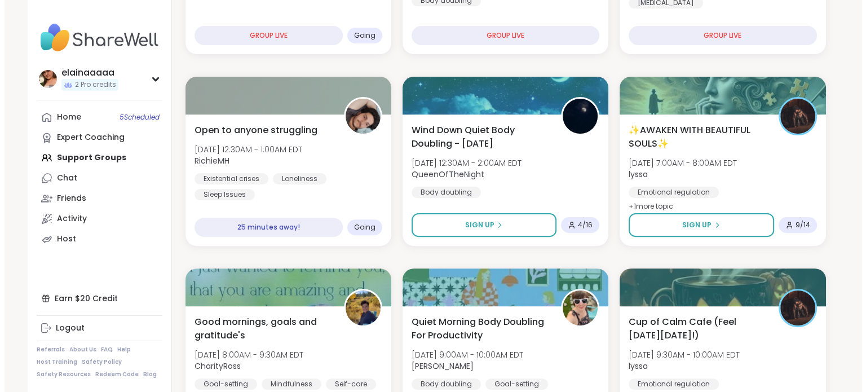
scroll to position [322, 0]
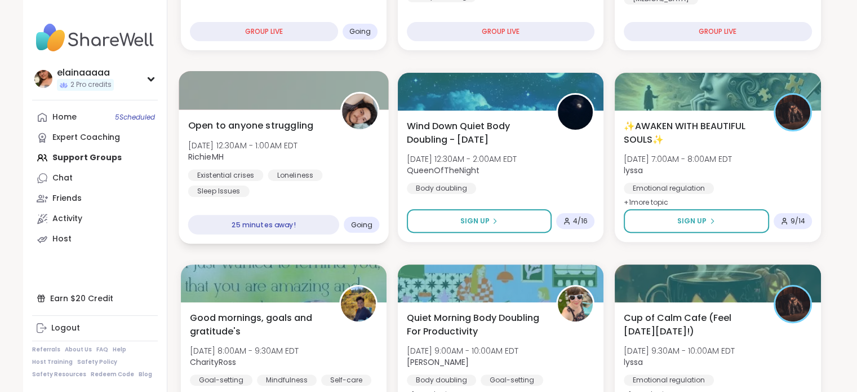
click at [298, 161] on span "RichieMH" at bounding box center [243, 156] width 110 height 11
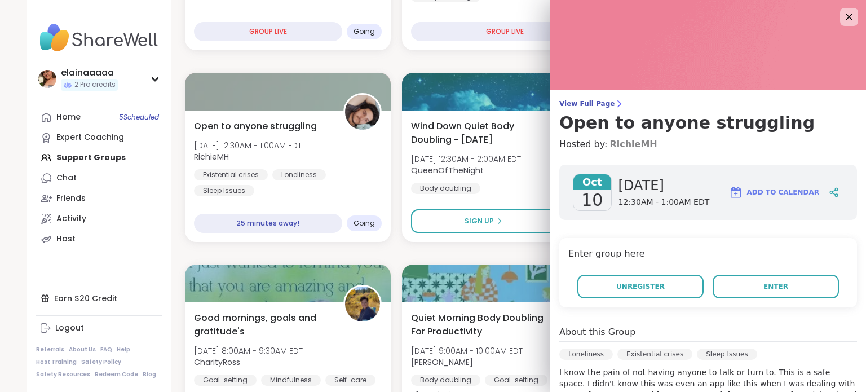
click at [623, 143] on link "RichieMH" at bounding box center [632, 145] width 47 height 14
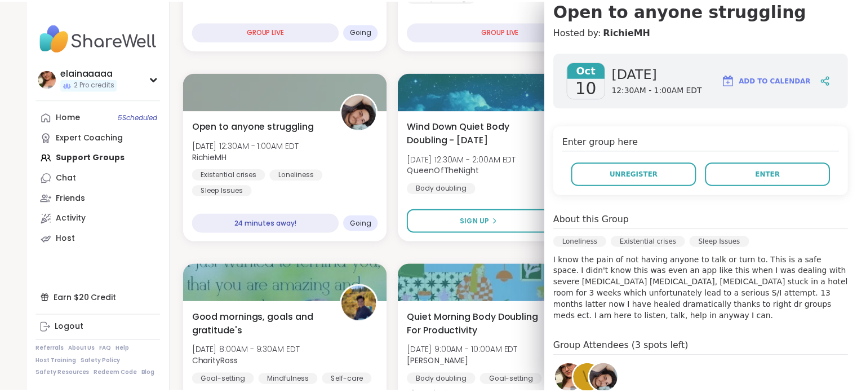
scroll to position [0, 0]
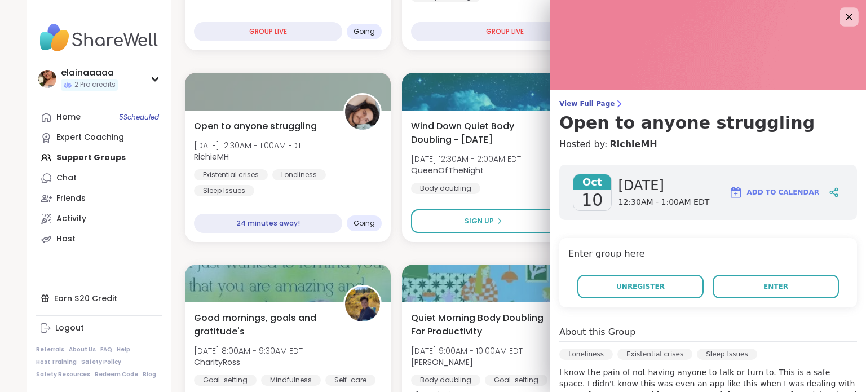
click at [845, 19] on icon at bounding box center [848, 17] width 7 height 7
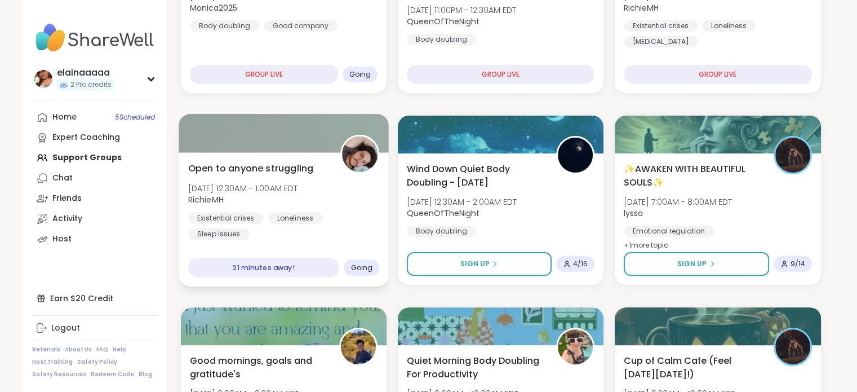
scroll to position [281, 0]
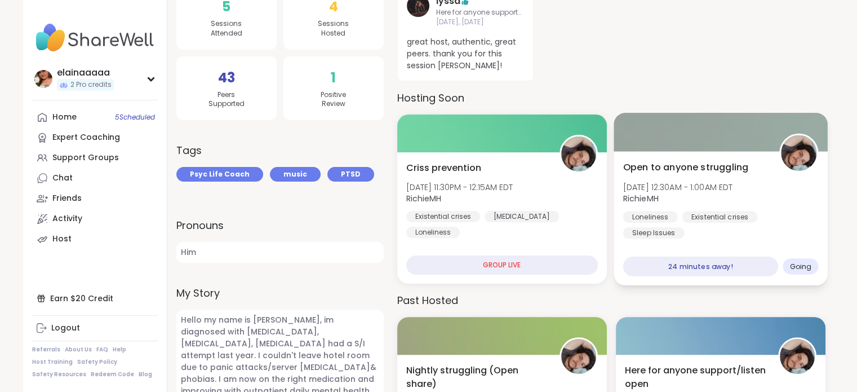
scroll to position [243, 0]
click at [83, 34] on img at bounding box center [95, 37] width 126 height 39
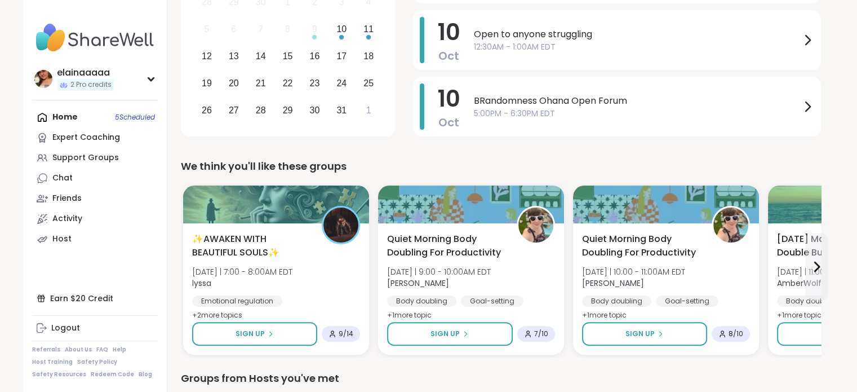
scroll to position [219, 0]
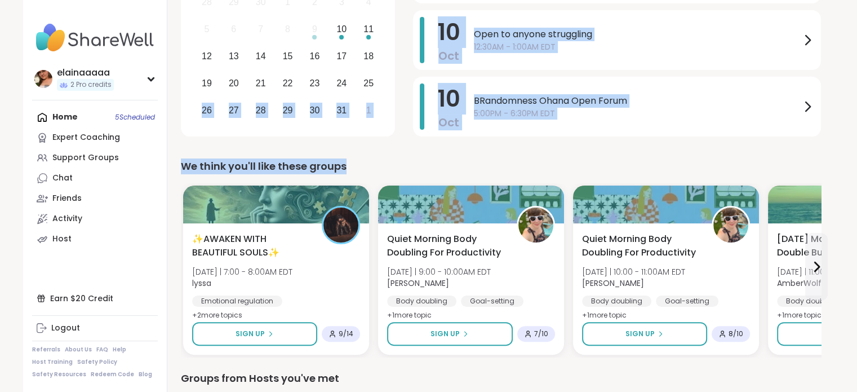
drag, startPoint x: 512, startPoint y: 157, endPoint x: 392, endPoint y: 90, distance: 137.3
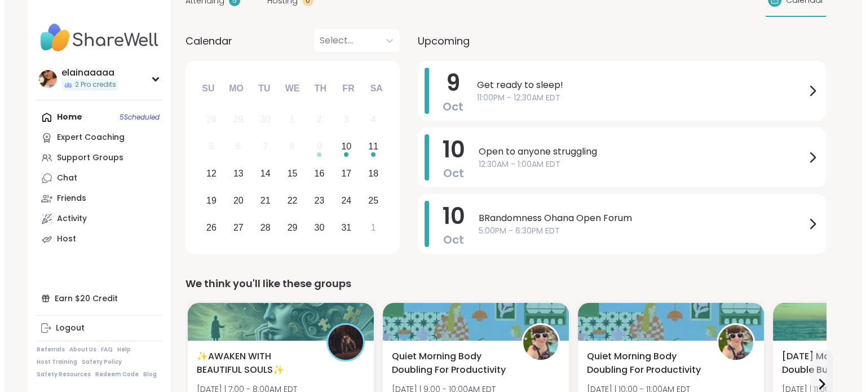
scroll to position [101, 0]
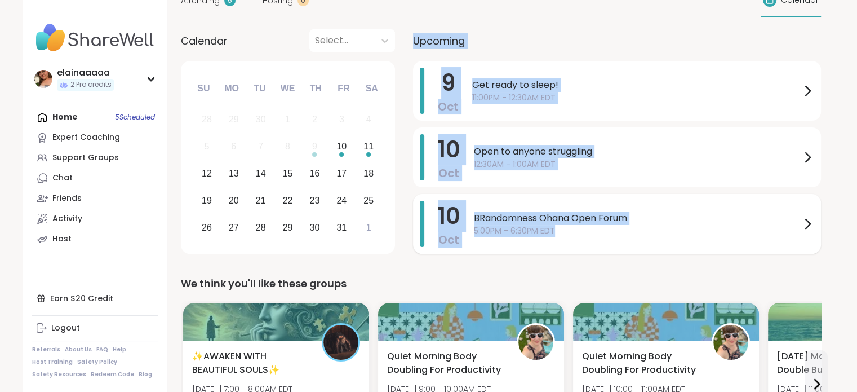
drag, startPoint x: 411, startPoint y: 38, endPoint x: 588, endPoint y: 249, distance: 275.2
click at [588, 249] on div "Calendar Select... Previous Month Next Month [DATE] Su Mo Tu We Th Fr Sa 28 29 …" at bounding box center [501, 143] width 640 height 228
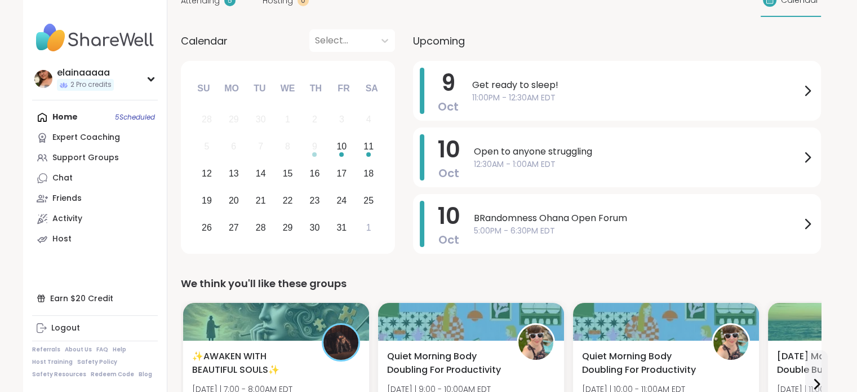
click at [552, 279] on div "We think you'll like these groups" at bounding box center [501, 284] width 640 height 16
click at [70, 302] on div "Earn $20 Credit" at bounding box center [95, 298] width 126 height 20
click at [61, 153] on div "Support Groups" at bounding box center [85, 157] width 67 height 11
